Goal: Entertainment & Leisure: Browse casually

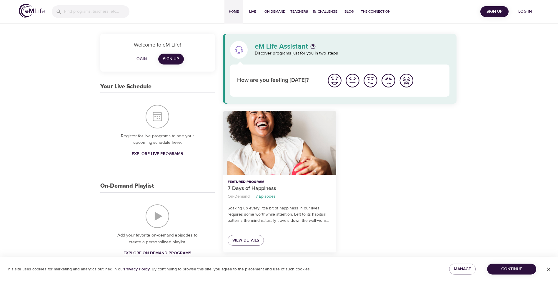
click at [532, 8] on button "Log in" at bounding box center [525, 11] width 28 height 11
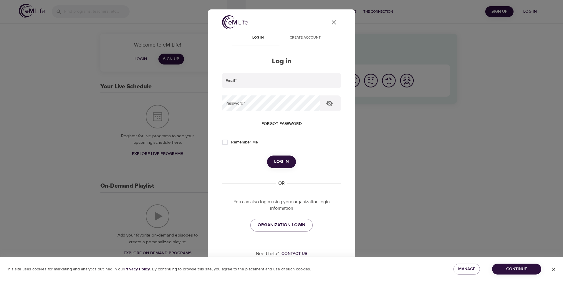
type input "[PERSON_NAME][EMAIL_ADDRESS][DOMAIN_NAME]"
click at [282, 160] on span "Log in" at bounding box center [281, 162] width 15 height 8
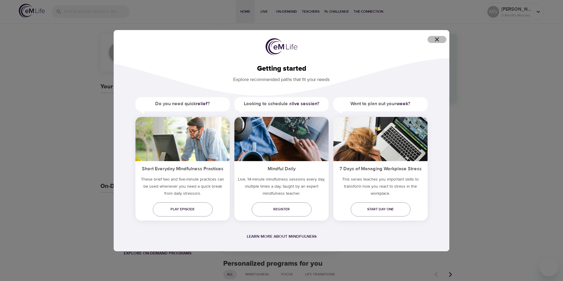
click at [437, 41] on icon "button" at bounding box center [436, 39] width 7 height 7
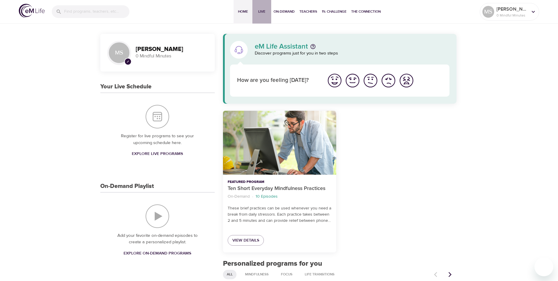
click at [263, 9] on span "Live" at bounding box center [262, 12] width 14 height 6
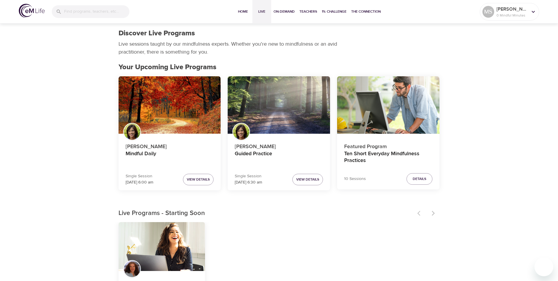
click at [432, 212] on div at bounding box center [427, 213] width 26 height 13
click at [343, 219] on div "Live Programs - Starting Soon" at bounding box center [279, 213] width 331 height 13
click at [433, 213] on div at bounding box center [427, 213] width 26 height 13
click at [432, 213] on div at bounding box center [427, 213] width 26 height 13
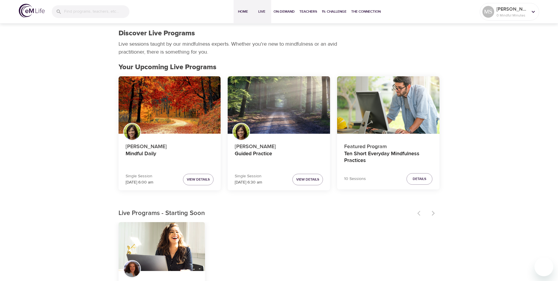
select select "trending"
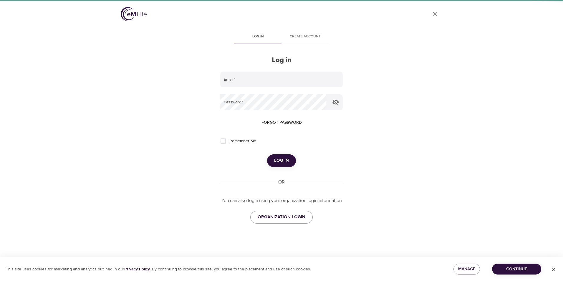
type input "[PERSON_NAME][EMAIL_ADDRESS][DOMAIN_NAME]"
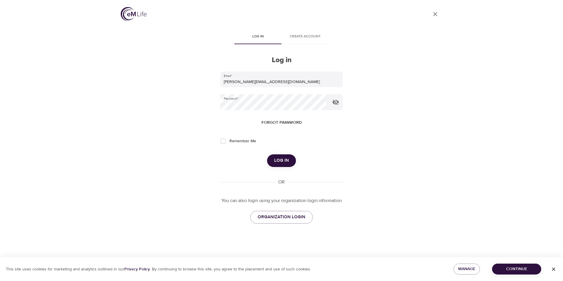
click at [288, 162] on span "Log in" at bounding box center [281, 161] width 15 height 8
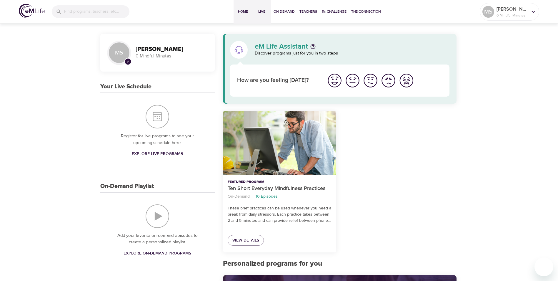
click at [265, 14] on span "Live" at bounding box center [262, 12] width 14 height 6
